Goal: Find specific page/section: Find specific page/section

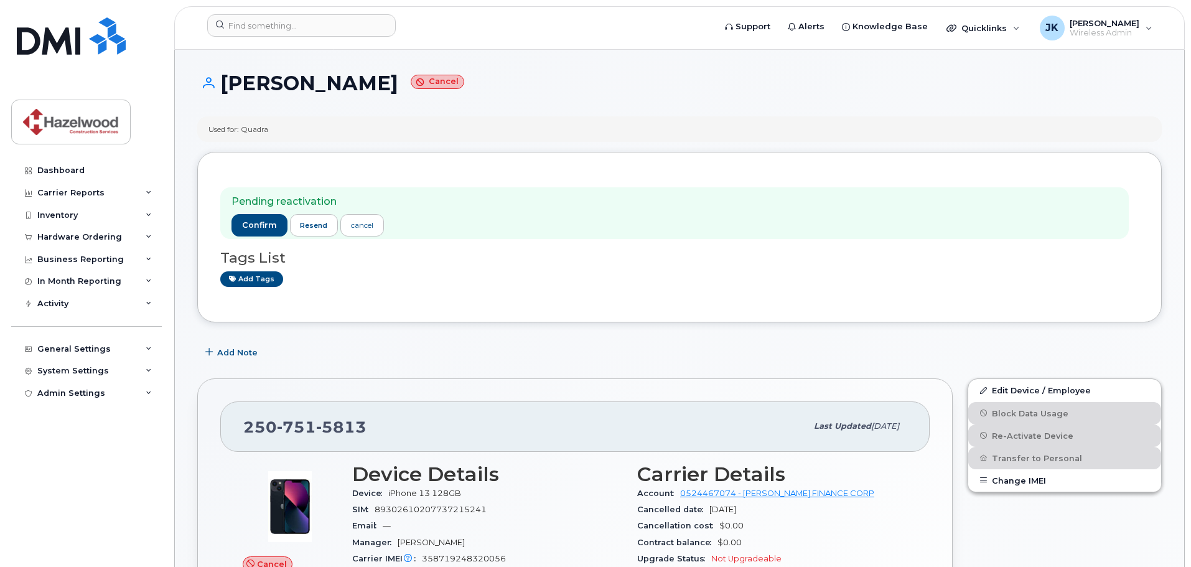
scroll to position [249, 0]
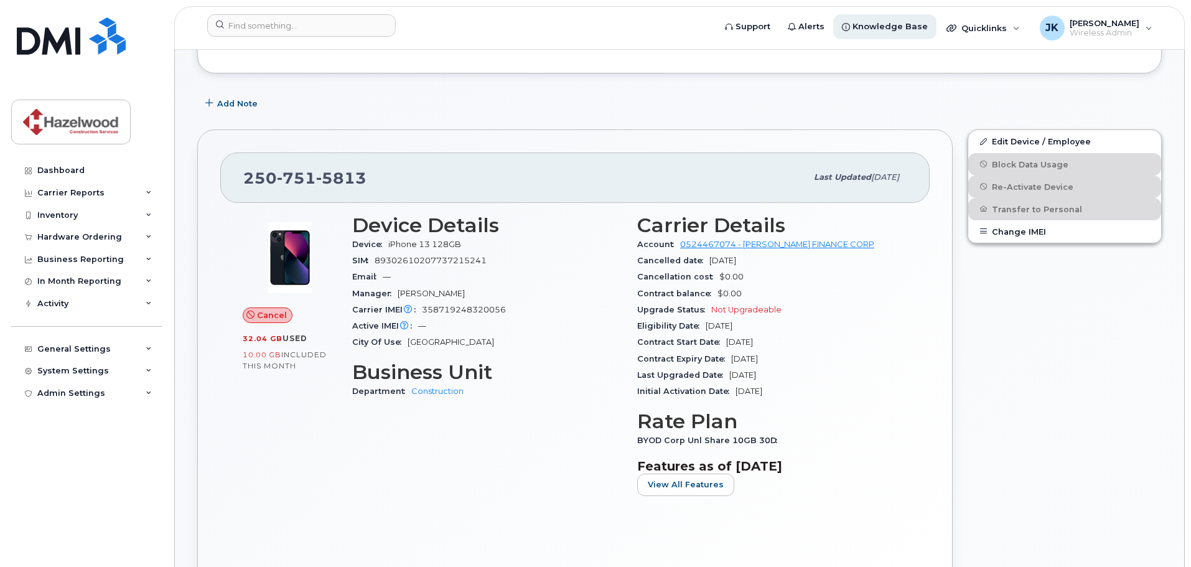
drag, startPoint x: 783, startPoint y: 82, endPoint x: 892, endPoint y: 14, distance: 128.3
drag, startPoint x: 352, startPoint y: 180, endPoint x: 272, endPoint y: 180, distance: 80.3
click at [274, 180] on div "250 751 5813" at bounding box center [524, 177] width 563 height 26
click at [243, 180] on span "250 751 5813" at bounding box center [304, 178] width 123 height 19
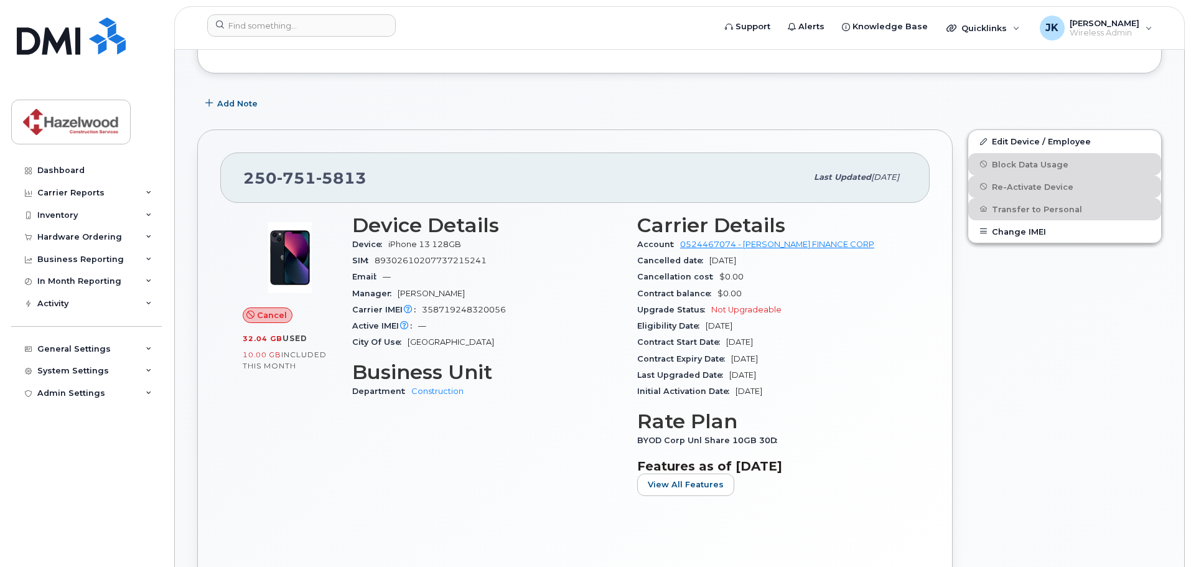
click at [352, 180] on span "5813" at bounding box center [341, 178] width 50 height 19
copy span "250 751 5813"
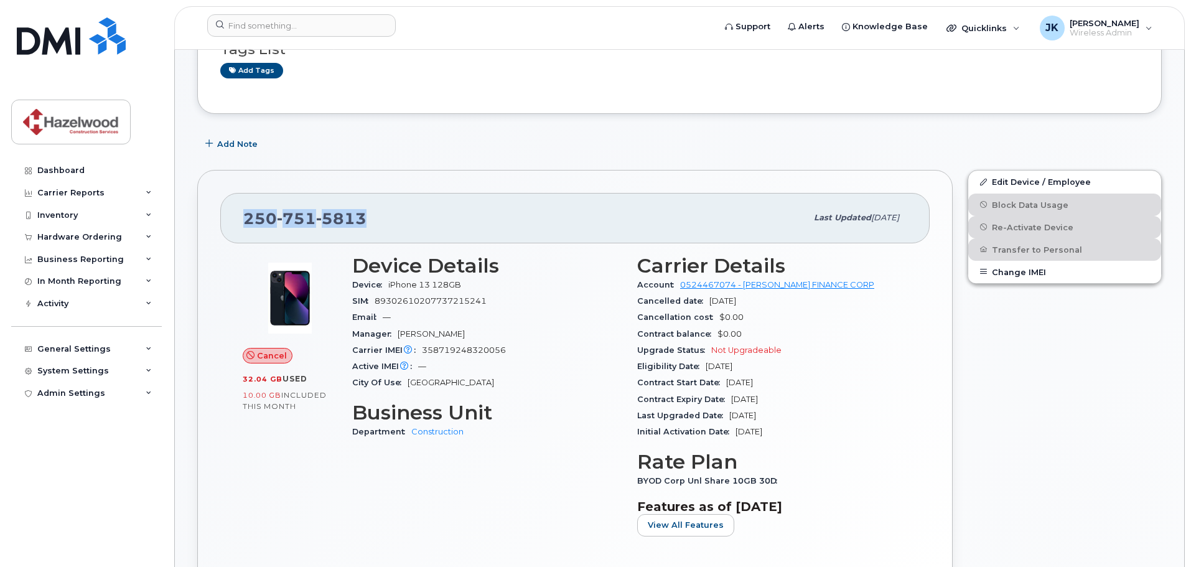
scroll to position [187, 0]
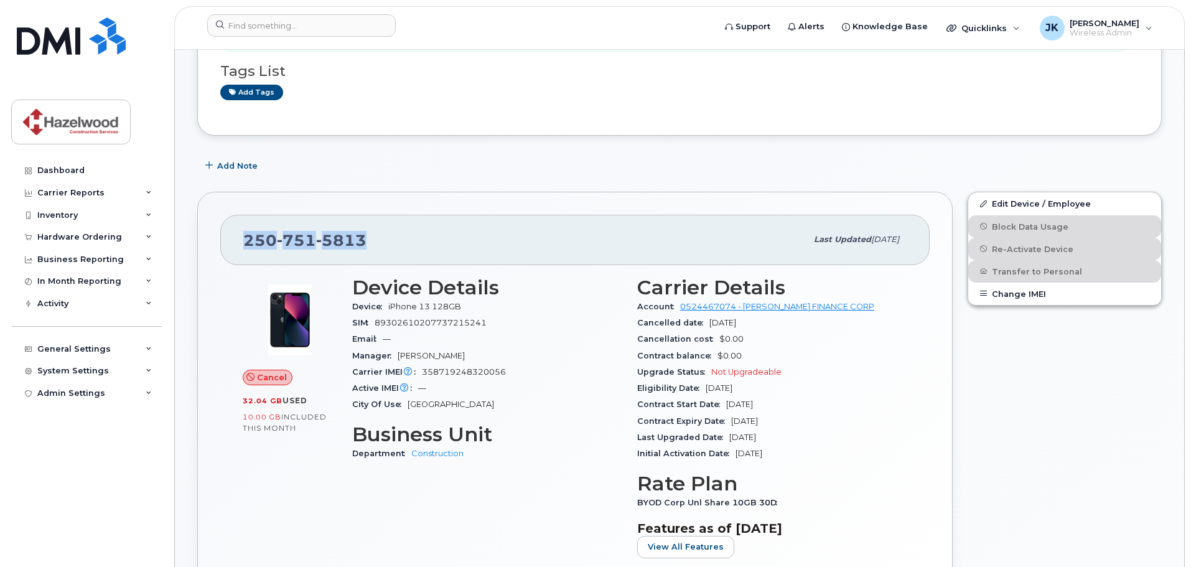
copy span "250 751 5813"
click at [384, 245] on div "250 751 5813" at bounding box center [524, 239] width 563 height 26
drag, startPoint x: 384, startPoint y: 245, endPoint x: 248, endPoint y: 245, distance: 136.3
click at [248, 245] on div "250 751 5813" at bounding box center [524, 239] width 563 height 26
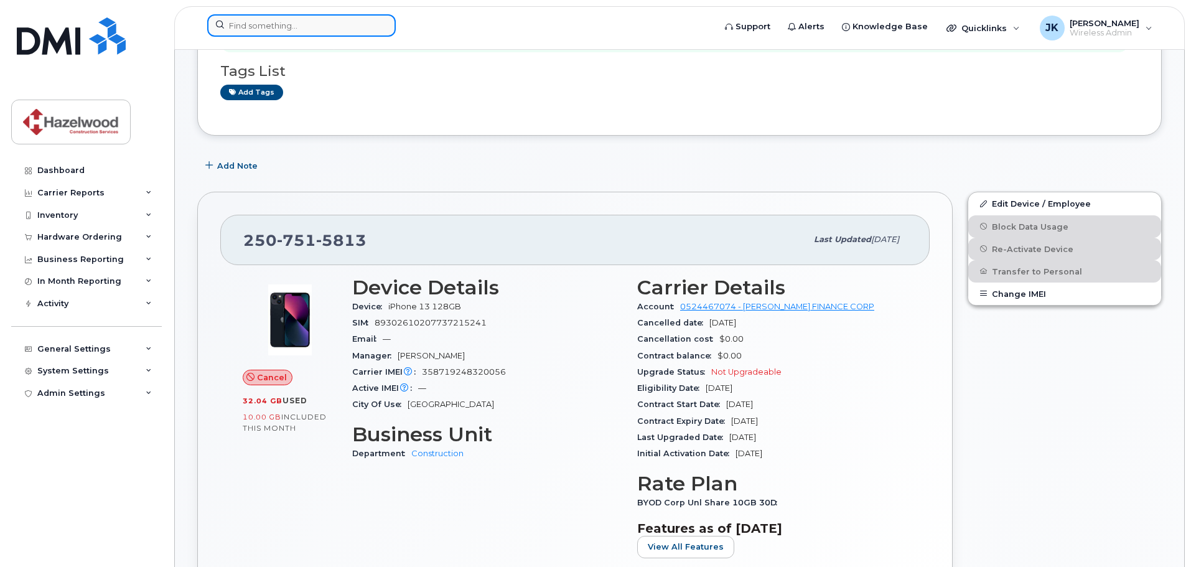
click at [257, 19] on input at bounding box center [301, 25] width 189 height 22
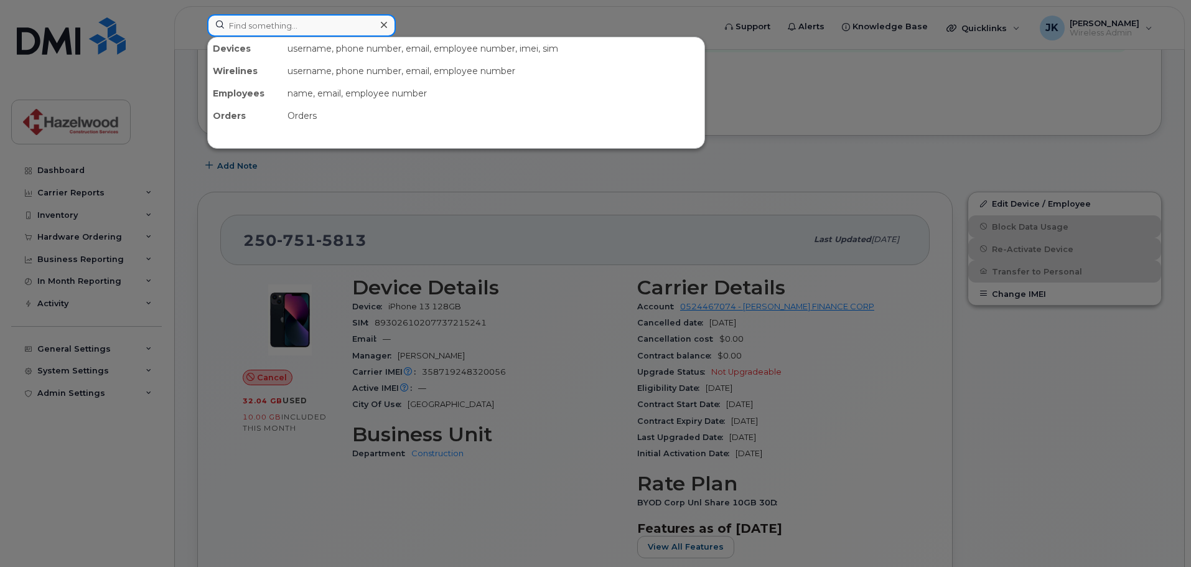
paste input "2507515813"
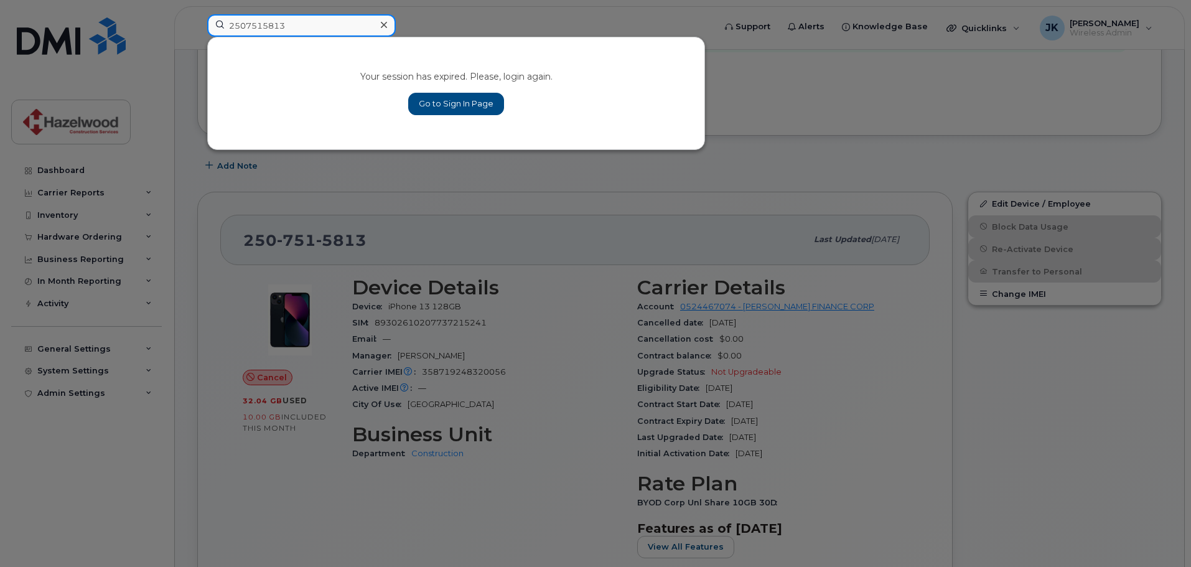
type input "2507515813"
click at [431, 100] on link "Go to Sign In Page" at bounding box center [456, 104] width 96 height 22
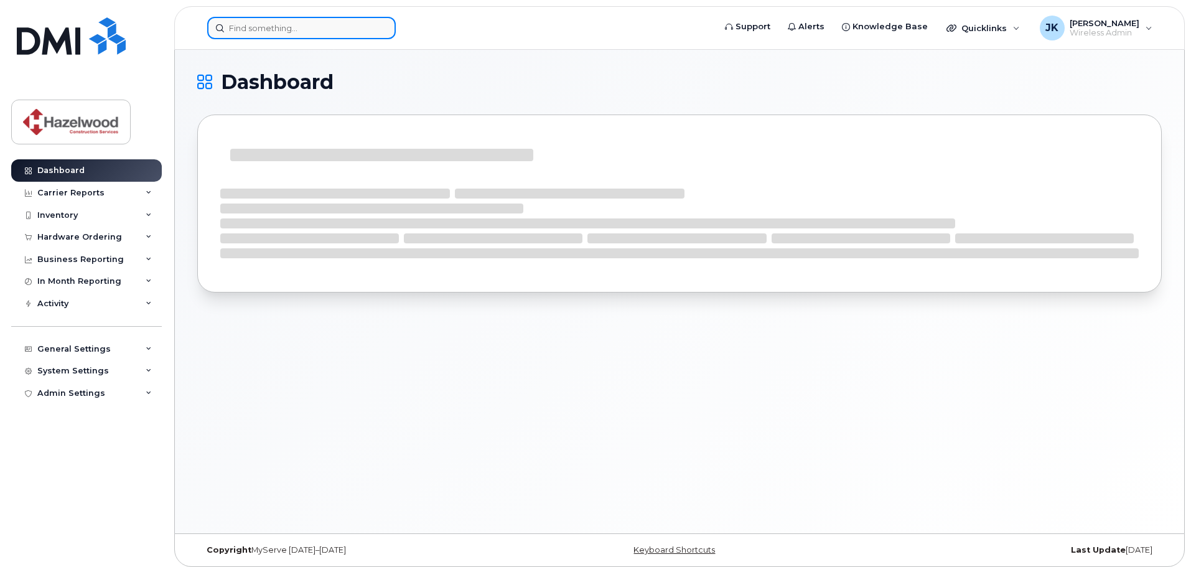
click at [253, 27] on input at bounding box center [301, 28] width 189 height 22
paste input "2507515813"
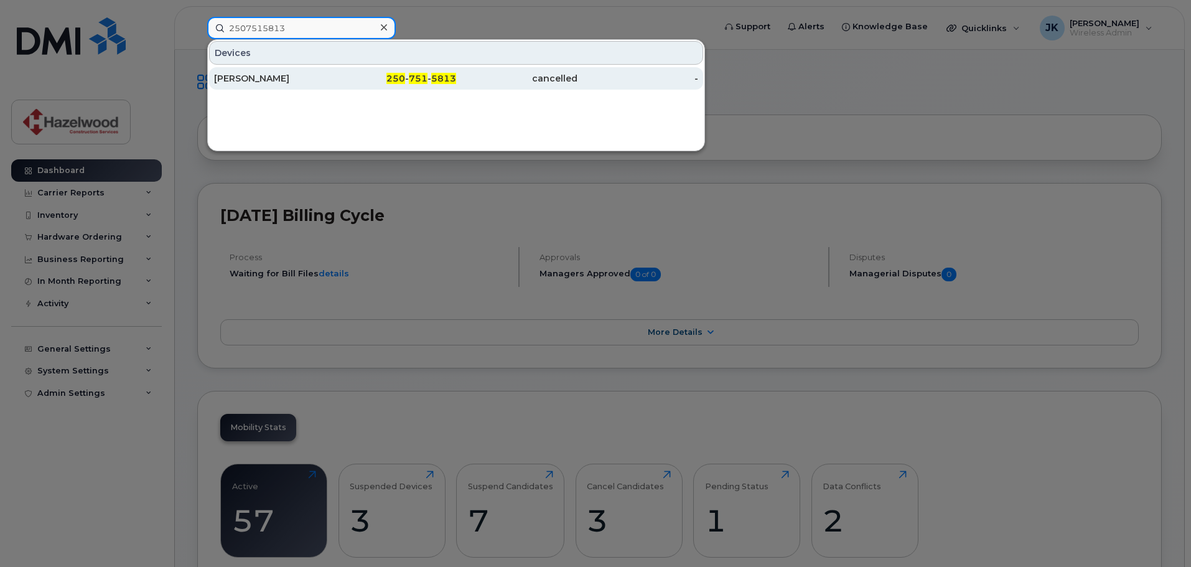
type input "2507515813"
click at [273, 77] on div "[PERSON_NAME]" at bounding box center [274, 78] width 121 height 12
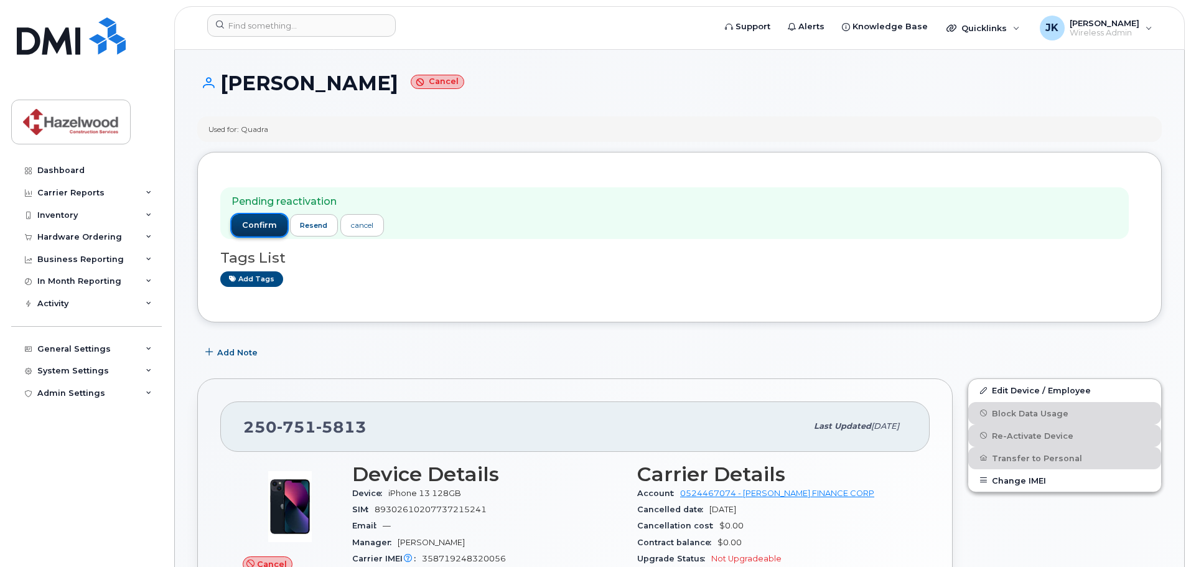
click at [258, 226] on span "confirm" at bounding box center [259, 225] width 35 height 11
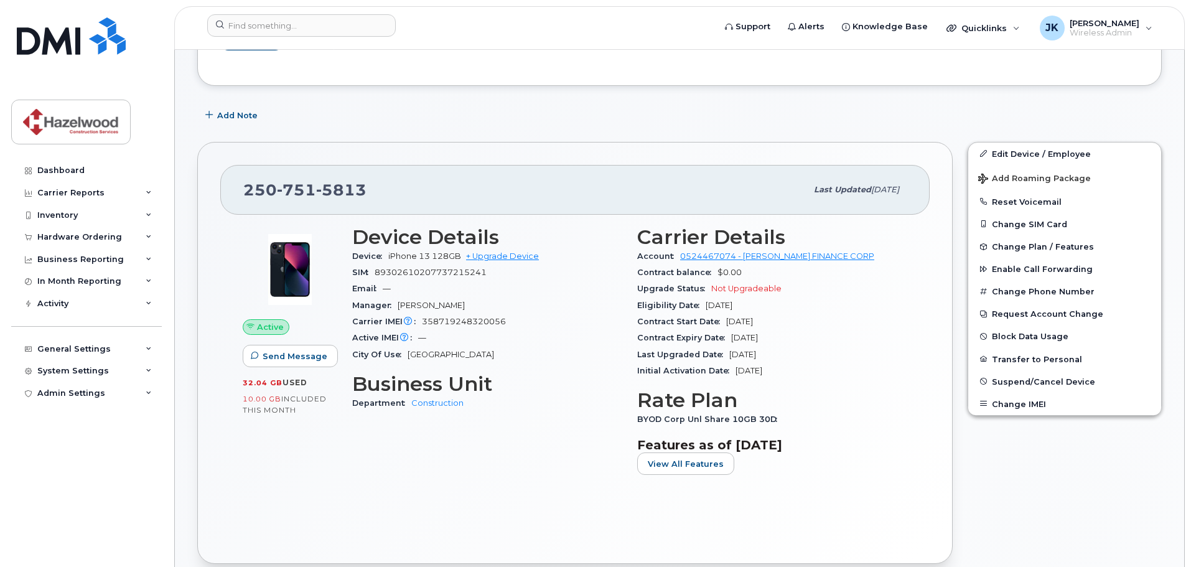
scroll to position [187, 0]
click at [321, 478] on div "Active Send Message 32.04 GB  used 10.00 GB  included this month" at bounding box center [289, 355] width 109 height 274
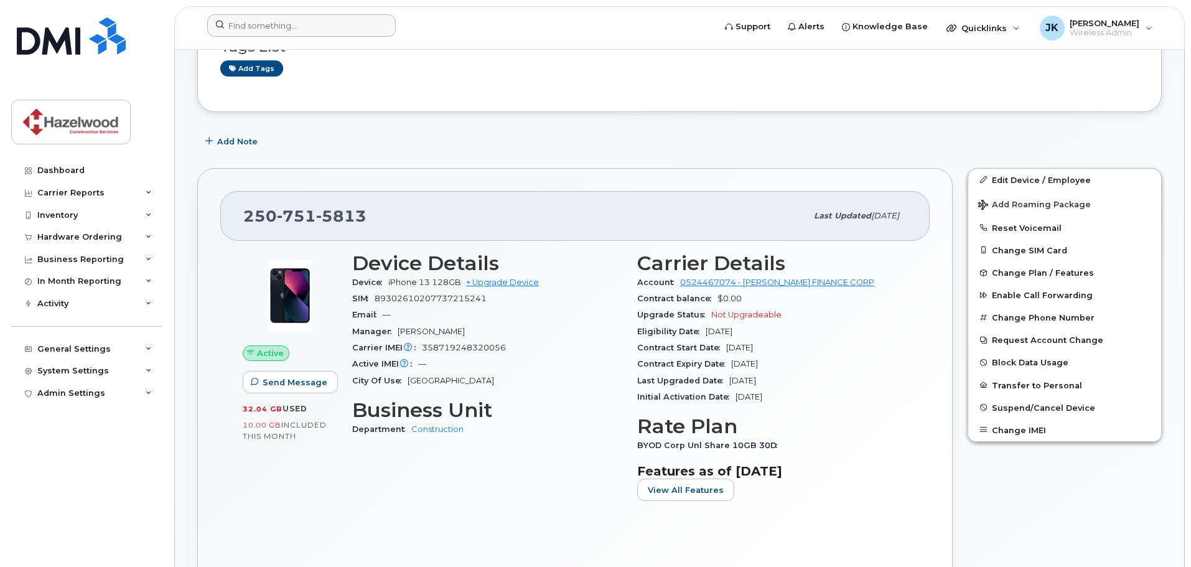
scroll to position [0, 0]
